Goal: Information Seeking & Learning: Understand process/instructions

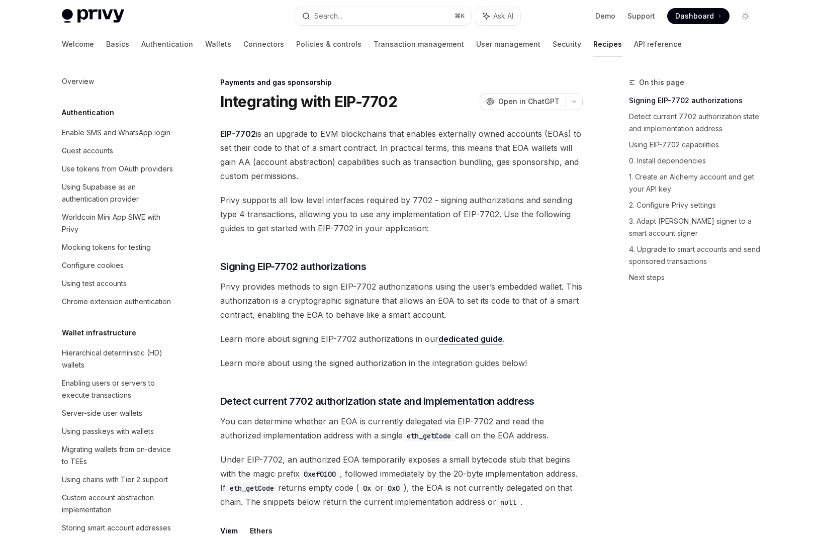
scroll to position [833, 0]
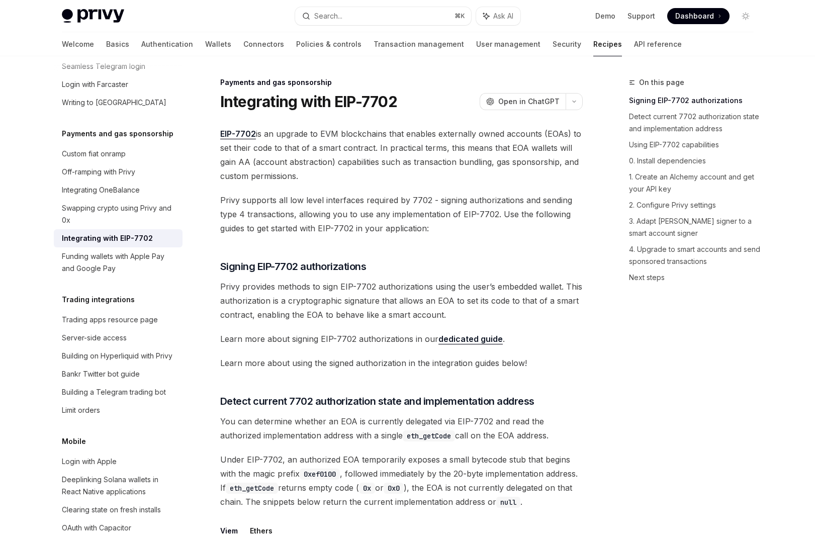
click at [249, 287] on span "Privy provides methods to sign EIP-7702 authorizations using the user’s embedde…" at bounding box center [401, 301] width 363 height 42
drag, startPoint x: 249, startPoint y: 287, endPoint x: 546, endPoint y: 286, distance: 297.3
click at [546, 286] on span "Privy provides methods to sign EIP-7702 authorizations using the user’s embedde…" at bounding box center [401, 301] width 363 height 42
click at [237, 303] on span "Privy provides methods to sign EIP-7702 authorizations using the user’s embedde…" at bounding box center [401, 301] width 363 height 42
drag, startPoint x: 237, startPoint y: 303, endPoint x: 429, endPoint y: 302, distance: 191.7
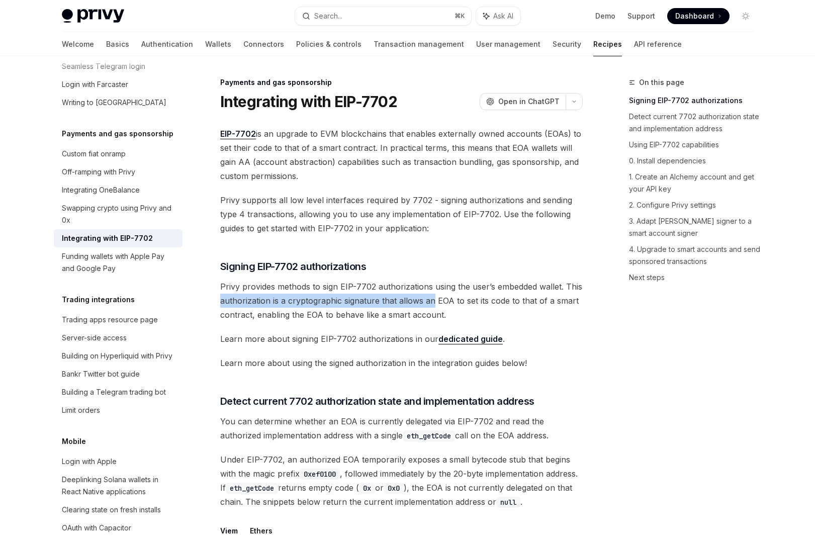
click at [429, 302] on span "Privy provides methods to sign EIP-7702 authorizations using the user’s embedde…" at bounding box center [401, 301] width 363 height 42
click at [439, 302] on span "Privy provides methods to sign EIP-7702 authorizations using the user’s embedde…" at bounding box center [401, 301] width 363 height 42
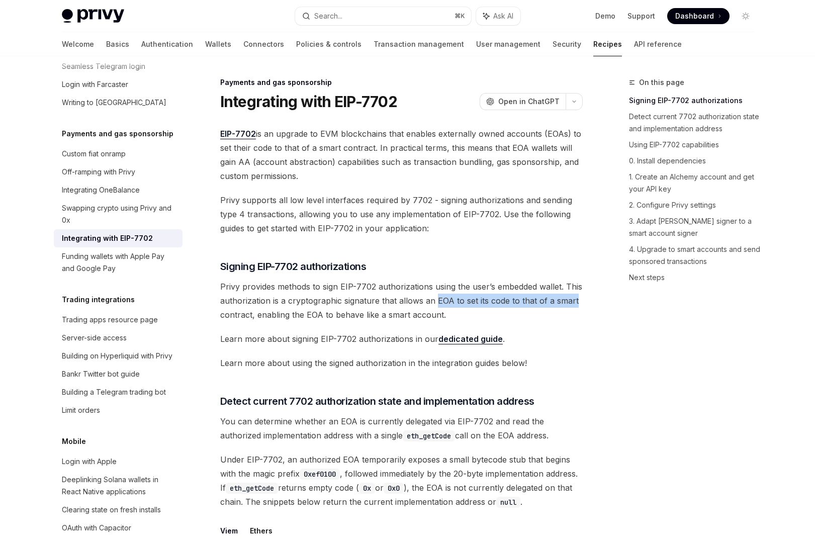
drag, startPoint x: 439, startPoint y: 302, endPoint x: 561, endPoint y: 302, distance: 122.7
click at [561, 302] on span "Privy provides methods to sign EIP-7702 authorizations using the user’s embedde…" at bounding box center [401, 301] width 363 height 42
click at [486, 310] on span "Privy provides methods to sign EIP-7702 authorizations using the user’s embedde…" at bounding box center [401, 301] width 363 height 42
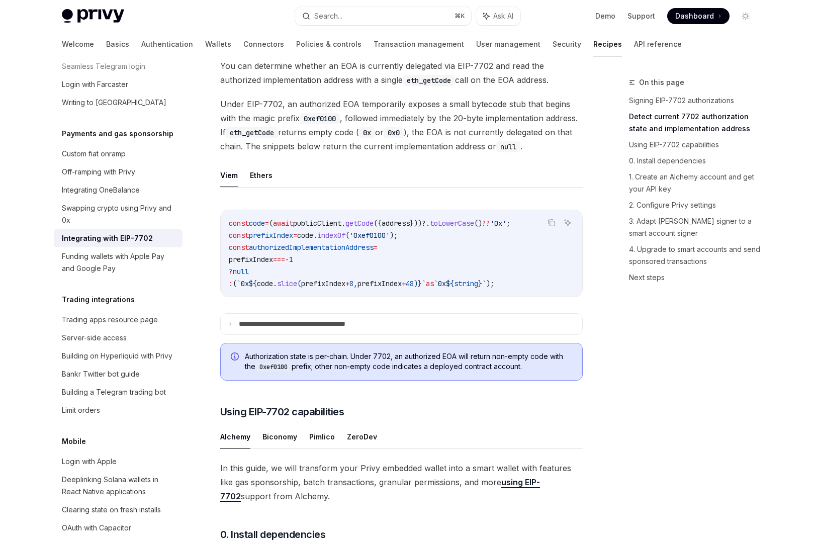
scroll to position [541, 0]
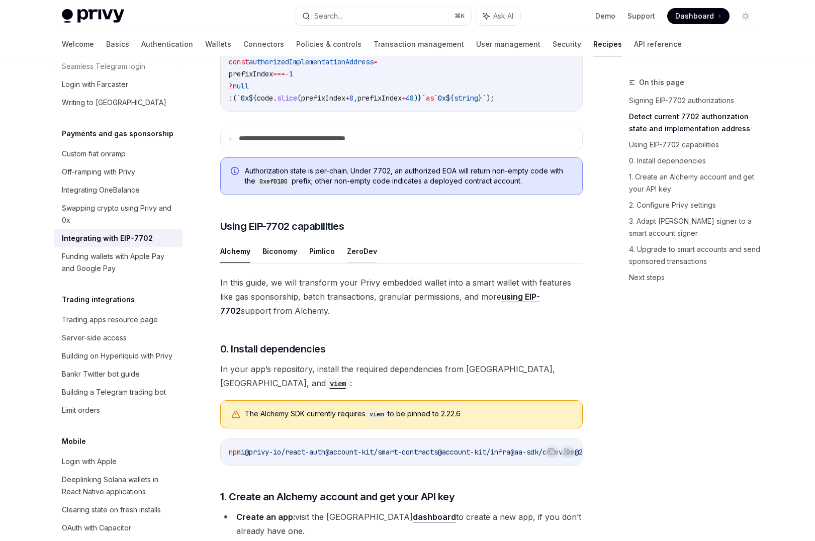
click at [368, 263] on button "ZeroDev" at bounding box center [362, 251] width 30 height 24
type textarea "*"
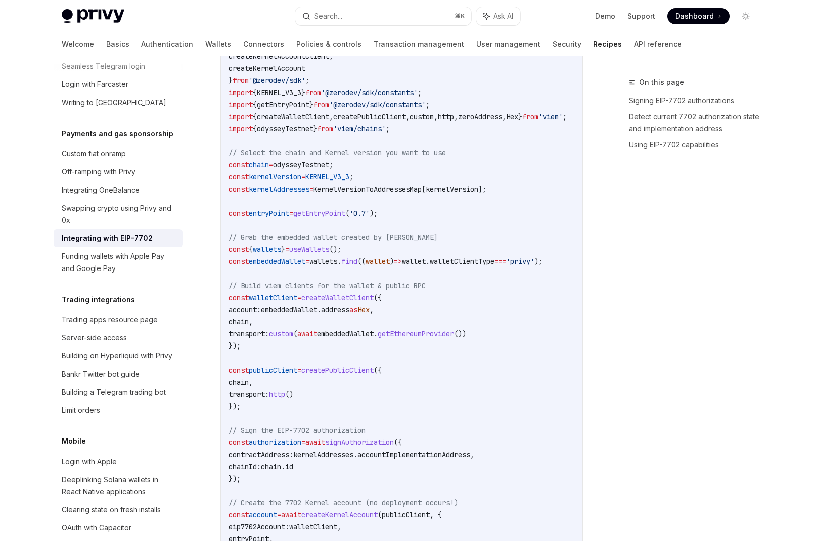
scroll to position [1480, 0]
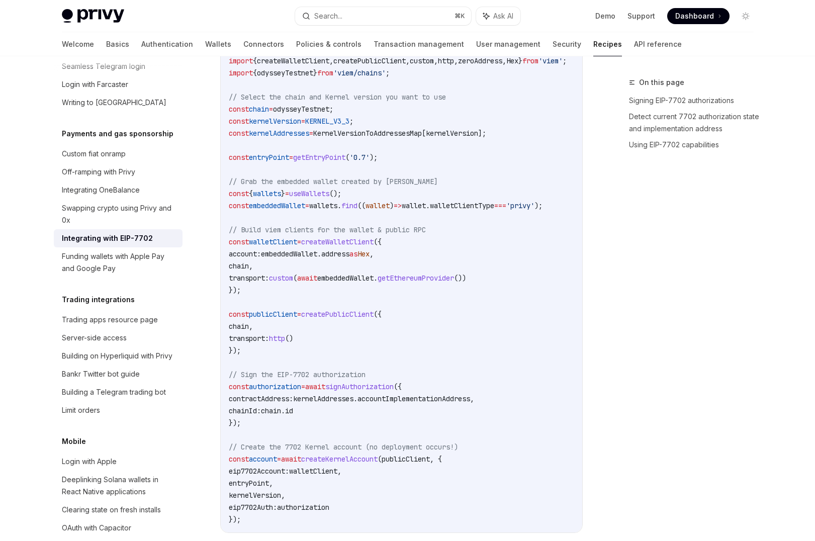
click at [451, 395] on span "accountImplementationAddress" at bounding box center [414, 398] width 113 height 9
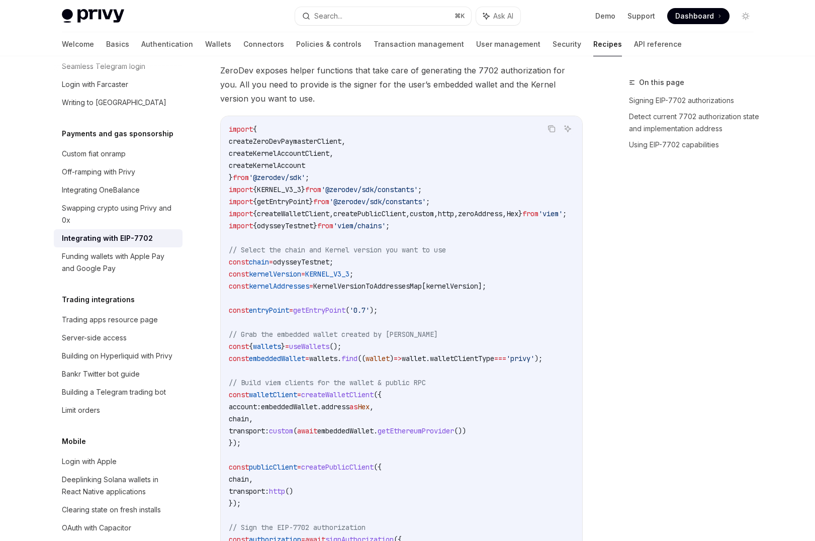
scroll to position [1526, 0]
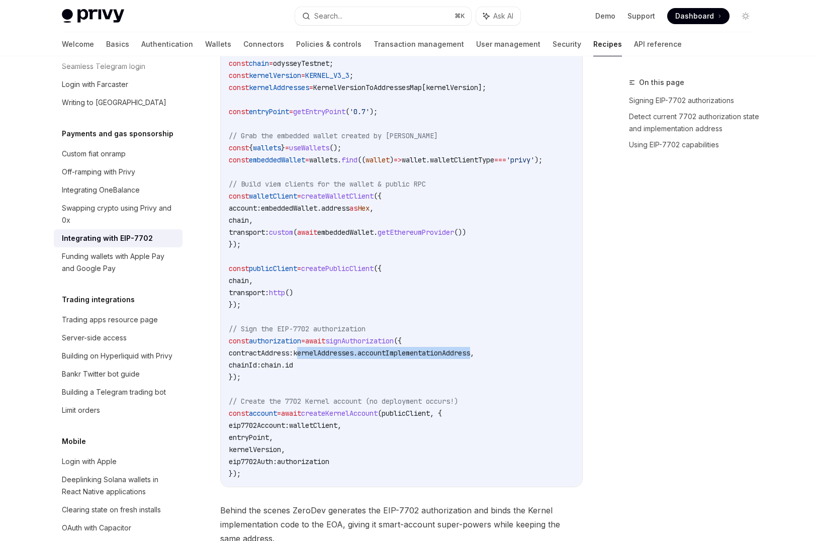
click at [336, 353] on span "kernelAddresses" at bounding box center [323, 353] width 60 height 9
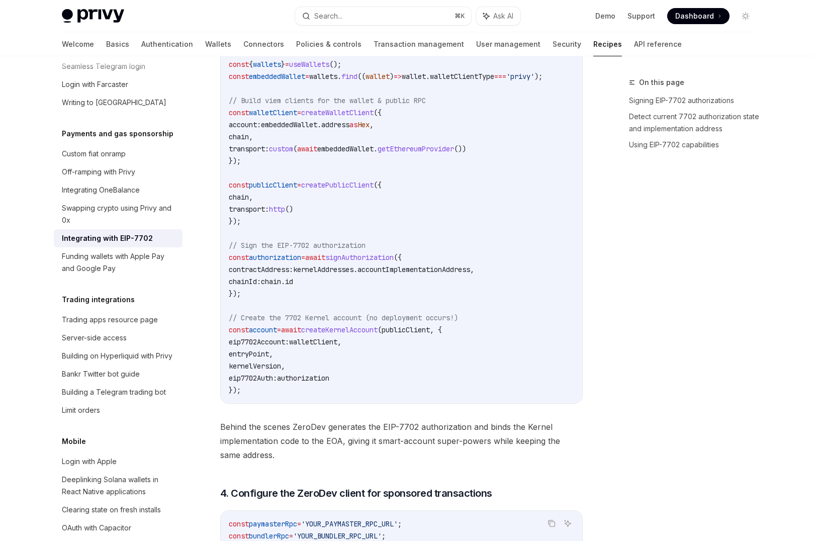
click at [350, 445] on span "Behind the scenes ZeroDev generates the EIP-7702 authorization and binds the Ke…" at bounding box center [401, 441] width 363 height 42
drag, startPoint x: 350, startPoint y: 445, endPoint x: 395, endPoint y: 444, distance: 45.3
click at [395, 444] on span "Behind the scenes ZeroDev generates the EIP-7702 authorization and binds the Ke…" at bounding box center [401, 441] width 363 height 42
click at [358, 446] on span "Behind the scenes ZeroDev generates the EIP-7702 authorization and binds the Ke…" at bounding box center [401, 441] width 363 height 42
drag, startPoint x: 358, startPoint y: 446, endPoint x: 559, endPoint y: 456, distance: 201.5
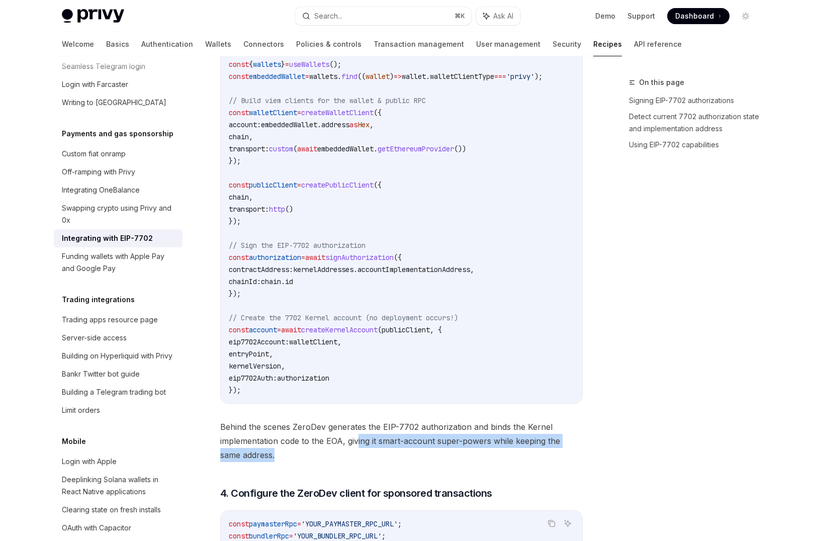
click at [559, 456] on span "Behind the scenes ZeroDev generates the EIP-7702 authorization and binds the Ke…" at bounding box center [401, 441] width 363 height 42
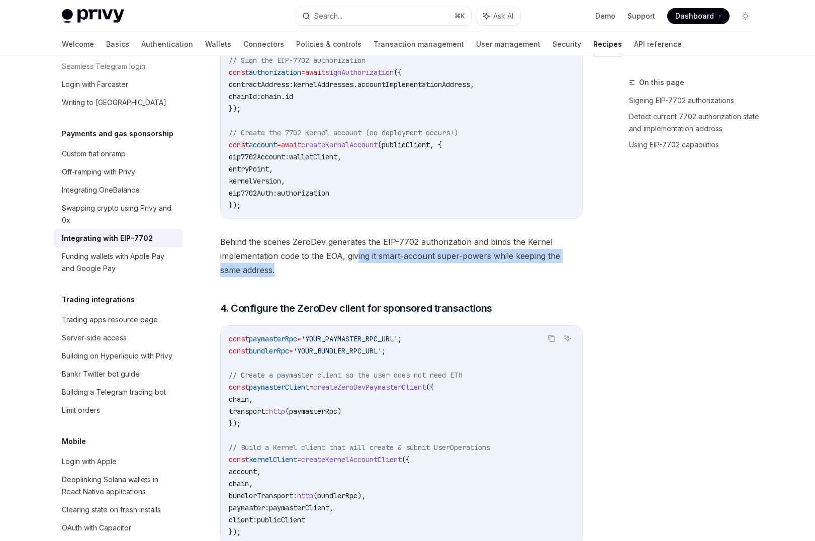
scroll to position [1836, 0]
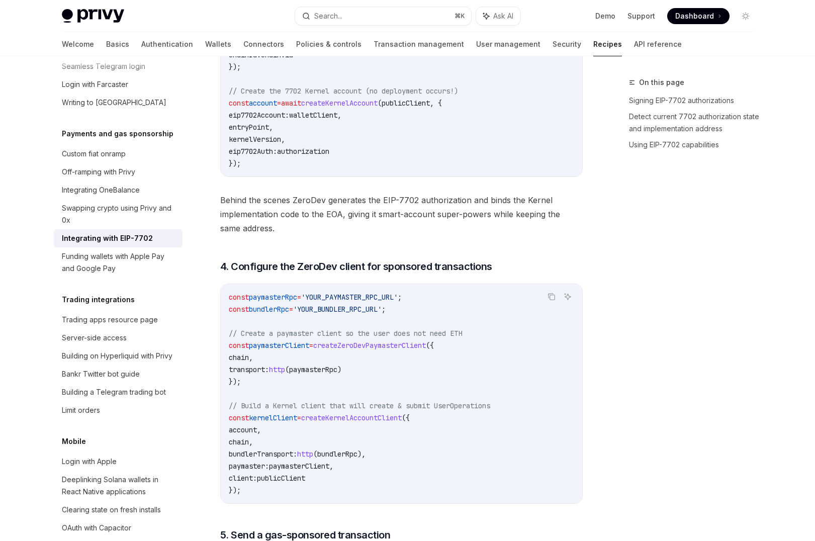
click at [633, 322] on div "On this page Signing EIP-7702 authorizations Detect current 7702 authorization …" at bounding box center [685, 308] width 153 height 465
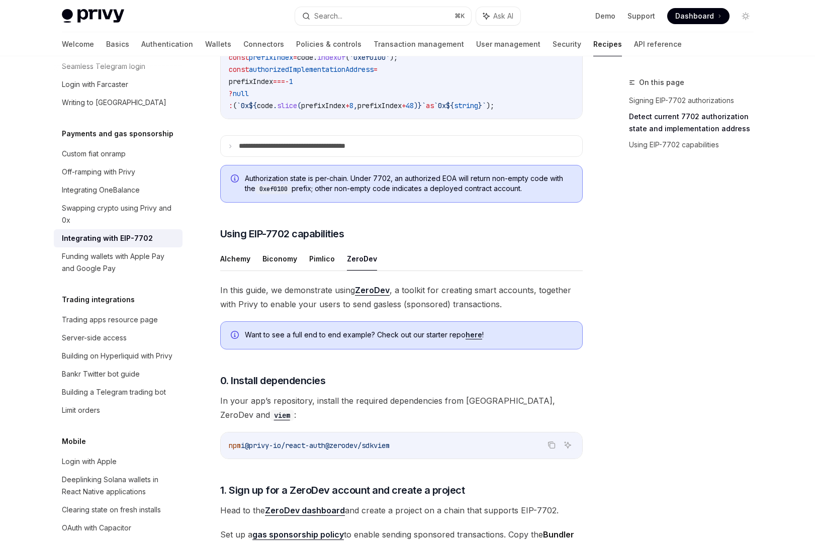
scroll to position [190, 0]
